Goal: Task Accomplishment & Management: Use online tool/utility

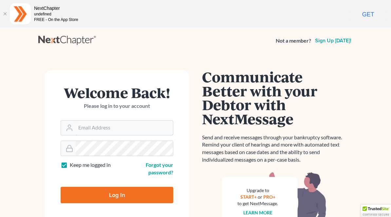
click at [135, 126] on input "Email Address" at bounding box center [124, 127] width 97 height 14
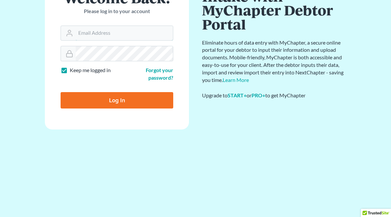
scroll to position [38, 0]
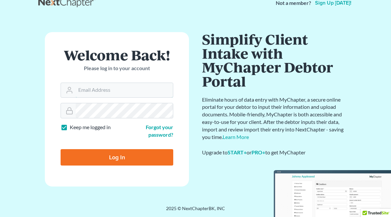
type input "[EMAIL_ADDRESS][DOMAIN_NAME]"
click at [117, 156] on input "Log In" at bounding box center [117, 157] width 113 height 16
type input "Thinking..."
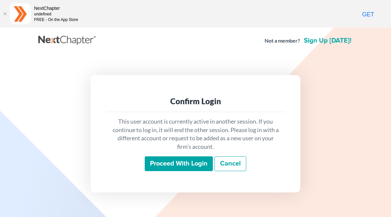
click at [189, 166] on input "Proceed with login" at bounding box center [179, 163] width 68 height 15
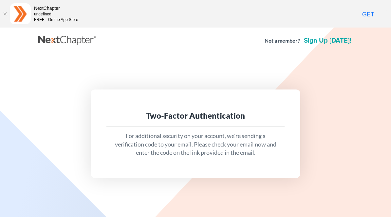
scroll to position [27, 0]
